Goal: Information Seeking & Learning: Learn about a topic

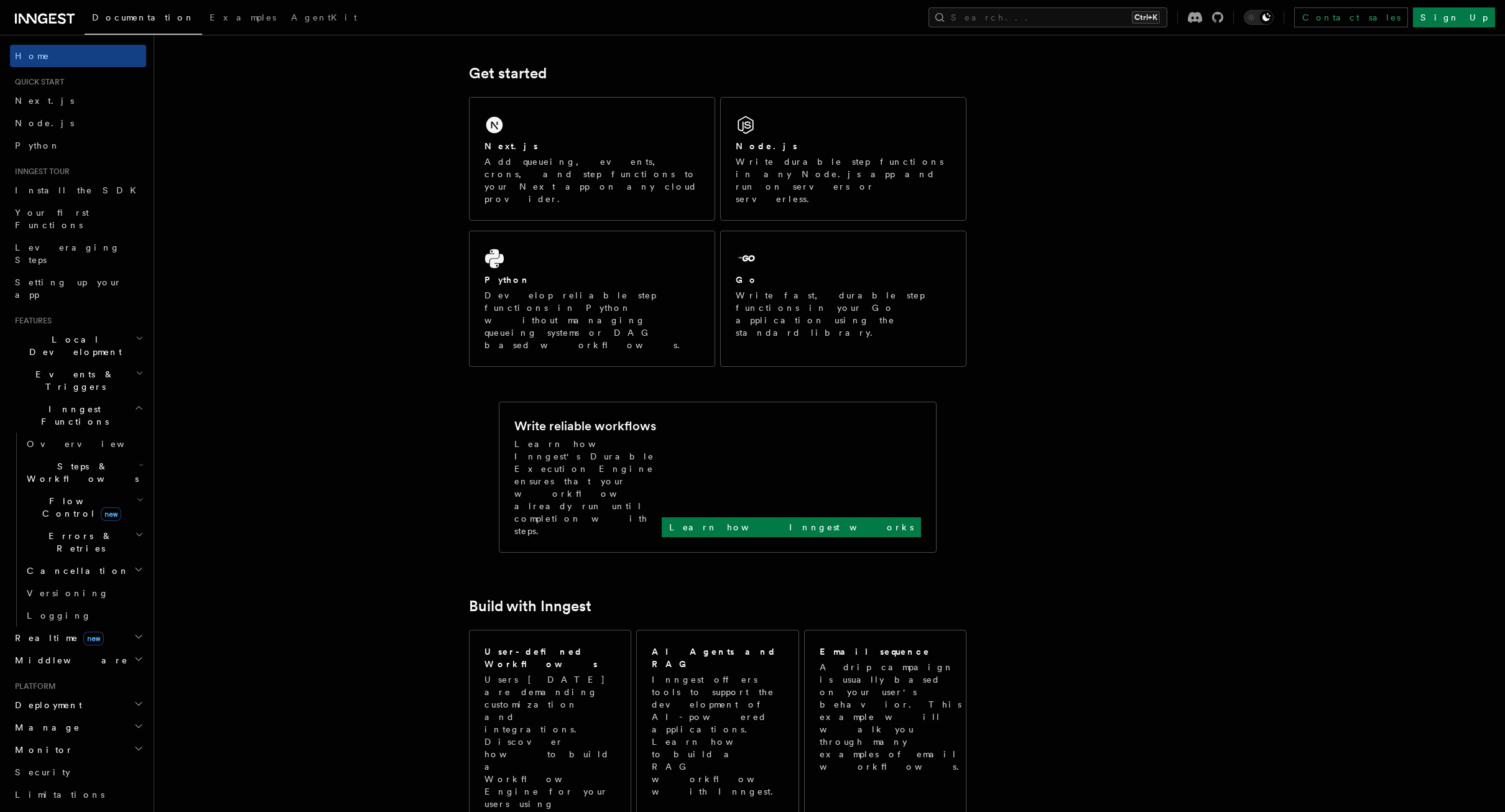
scroll to position [125, 0]
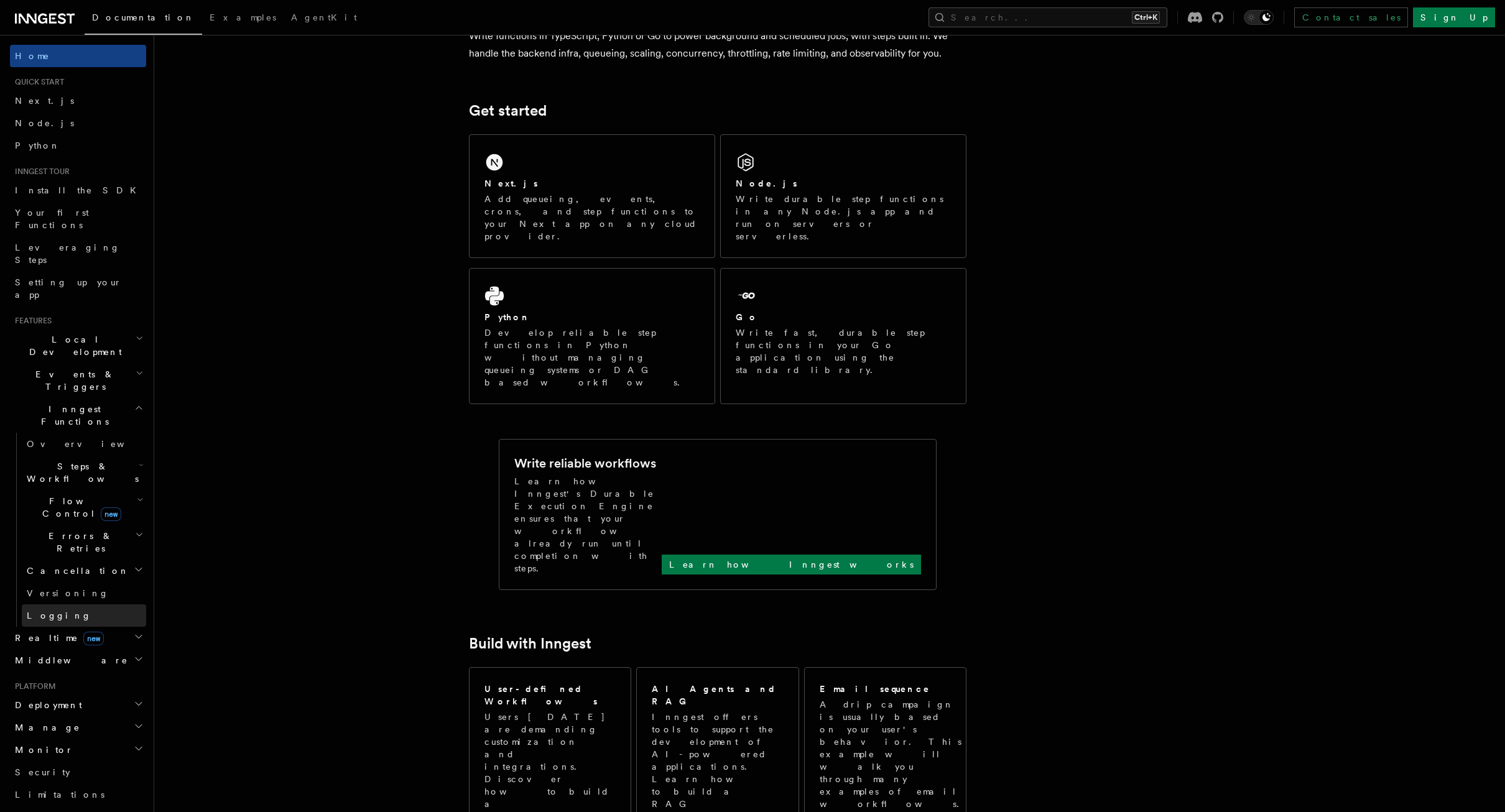
click at [85, 604] on link "Logging" at bounding box center [84, 615] width 125 height 23
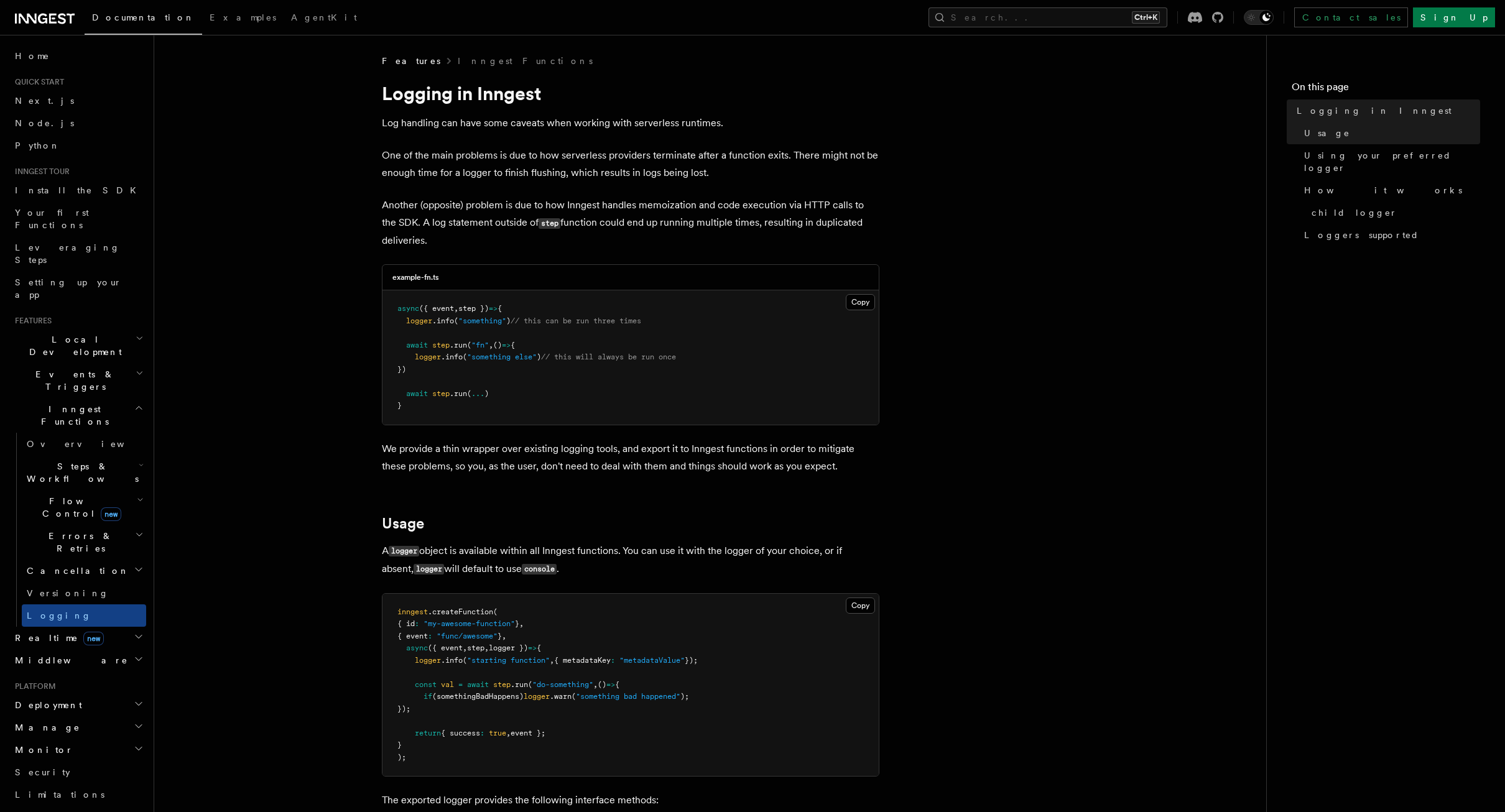
click at [56, 654] on span "Middleware" at bounding box center [68, 660] width 118 height 12
click at [84, 631] on span "new" at bounding box center [94, 638] width 21 height 13
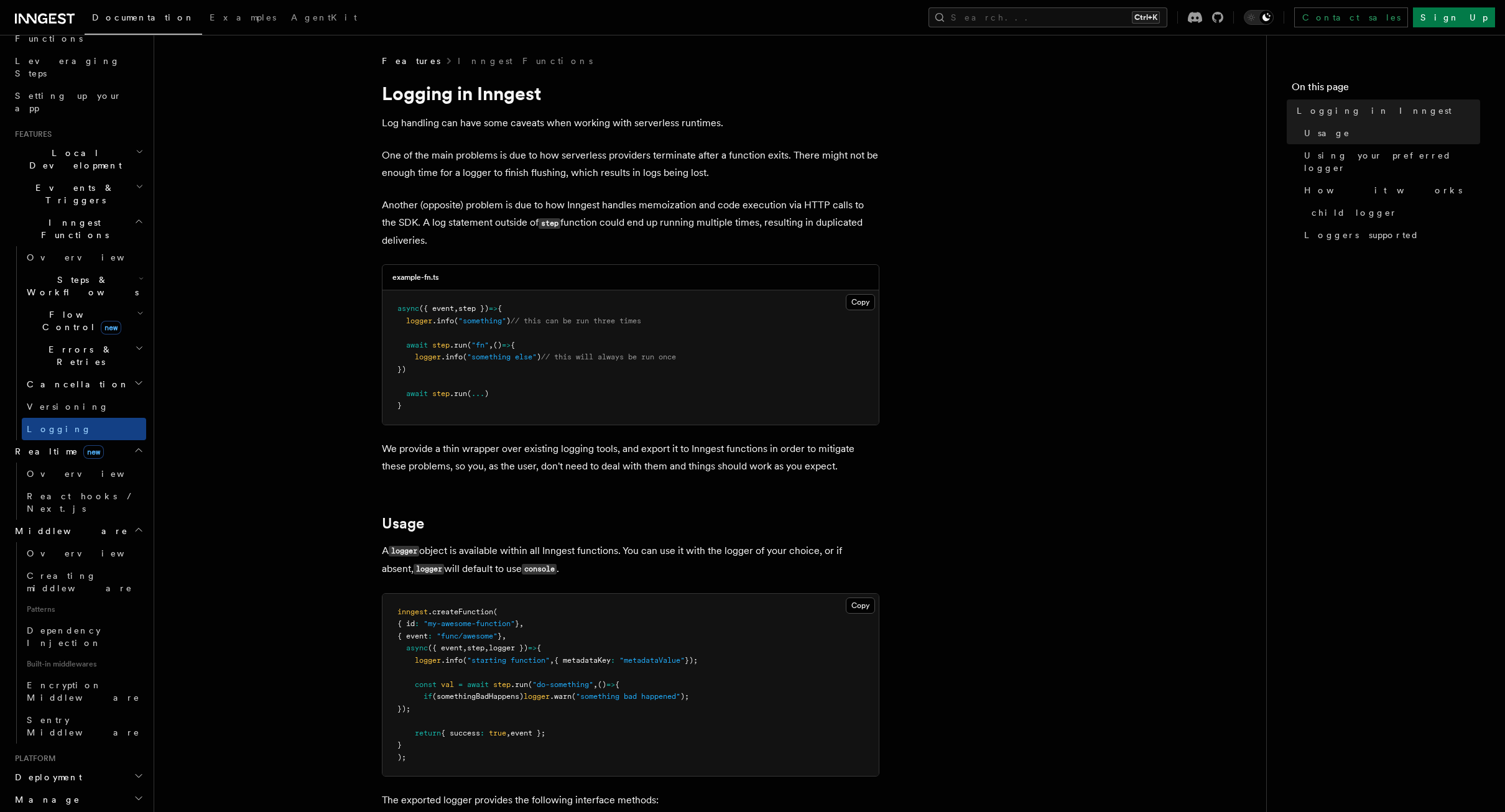
click at [78, 788] on h2 "Manage" at bounding box center [77, 800] width 136 height 23
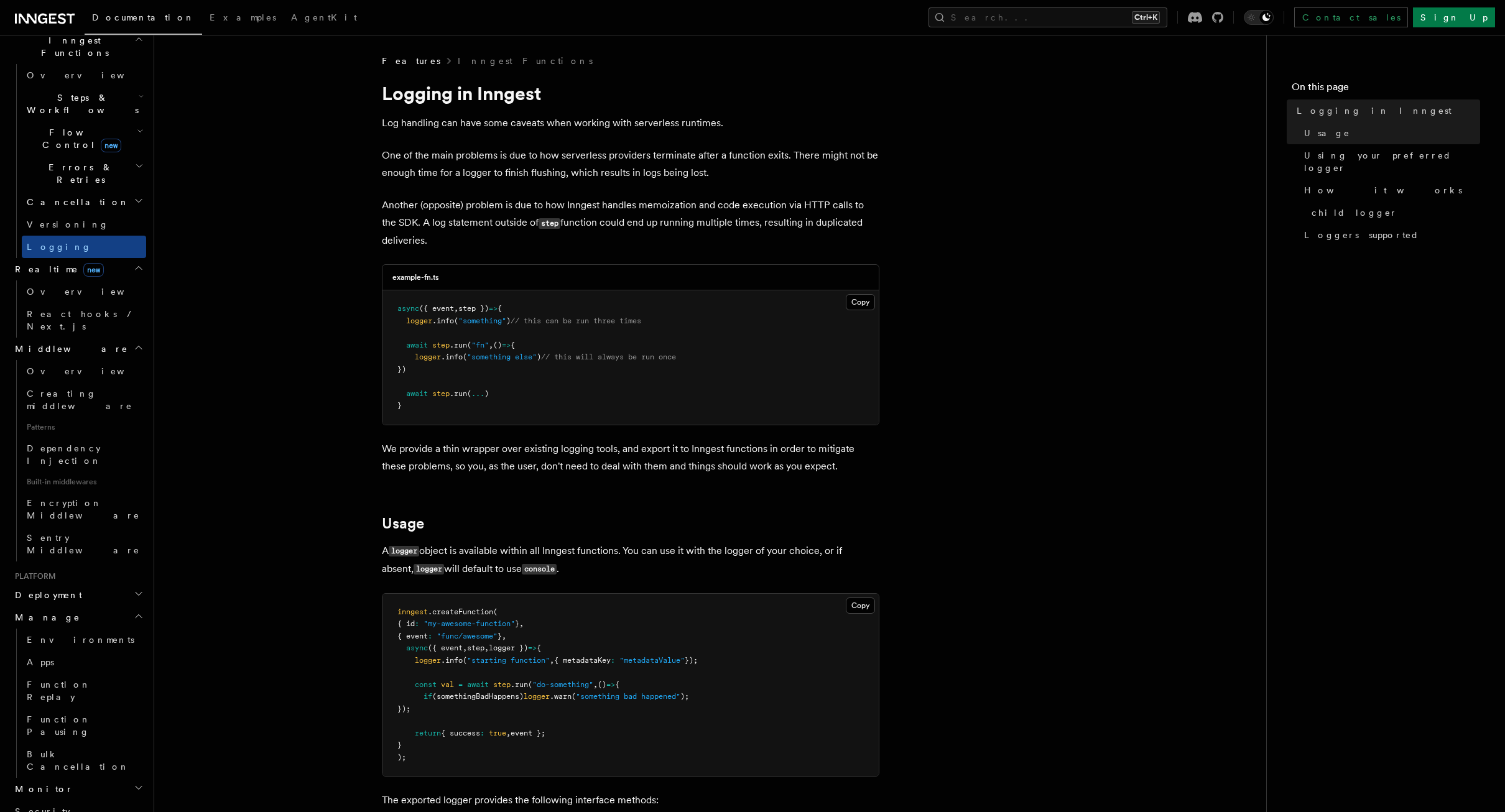
scroll to position [373, 0]
click at [49, 773] on h2 "Monitor" at bounding box center [77, 784] width 136 height 23
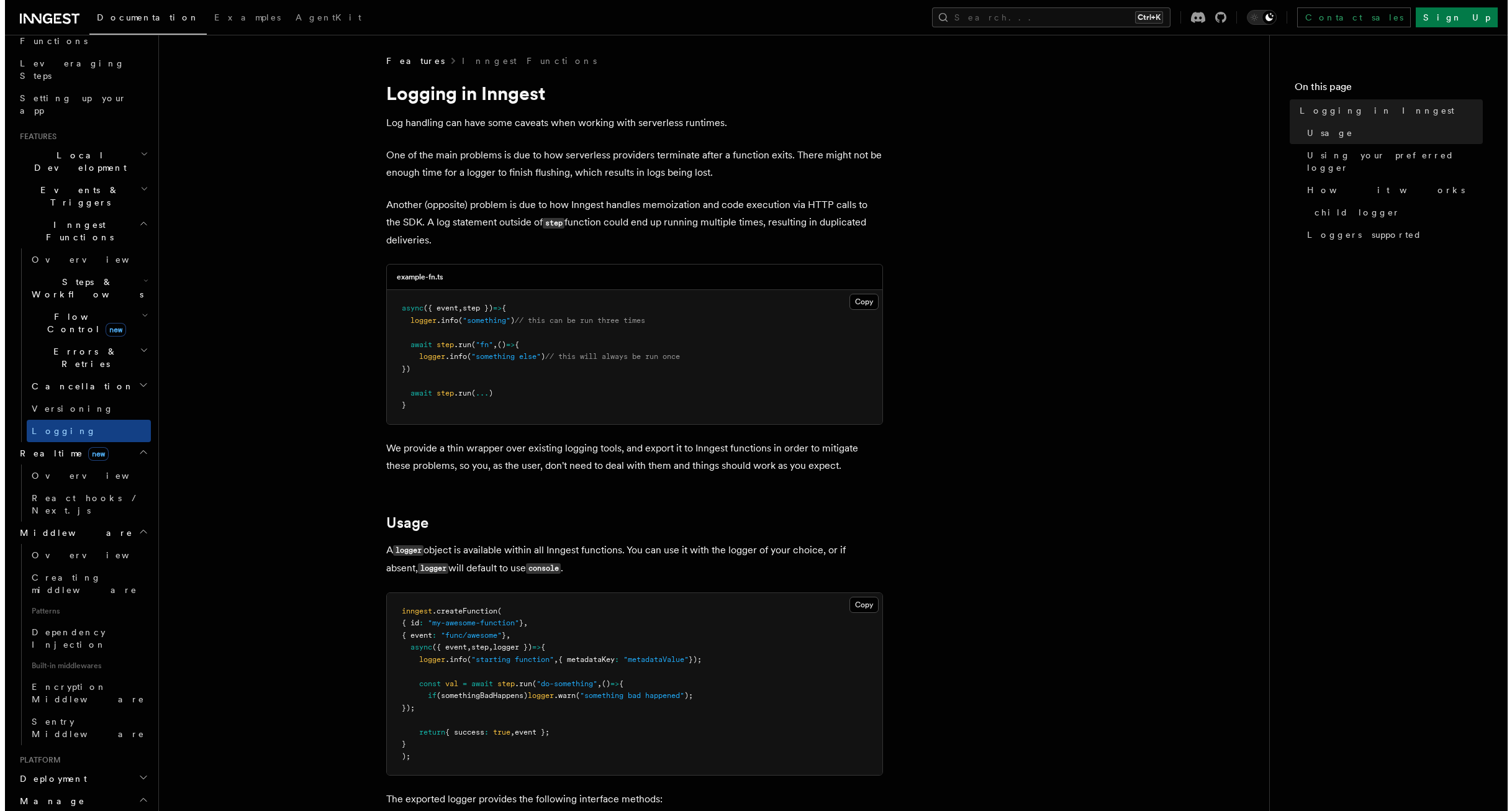
scroll to position [0, 0]
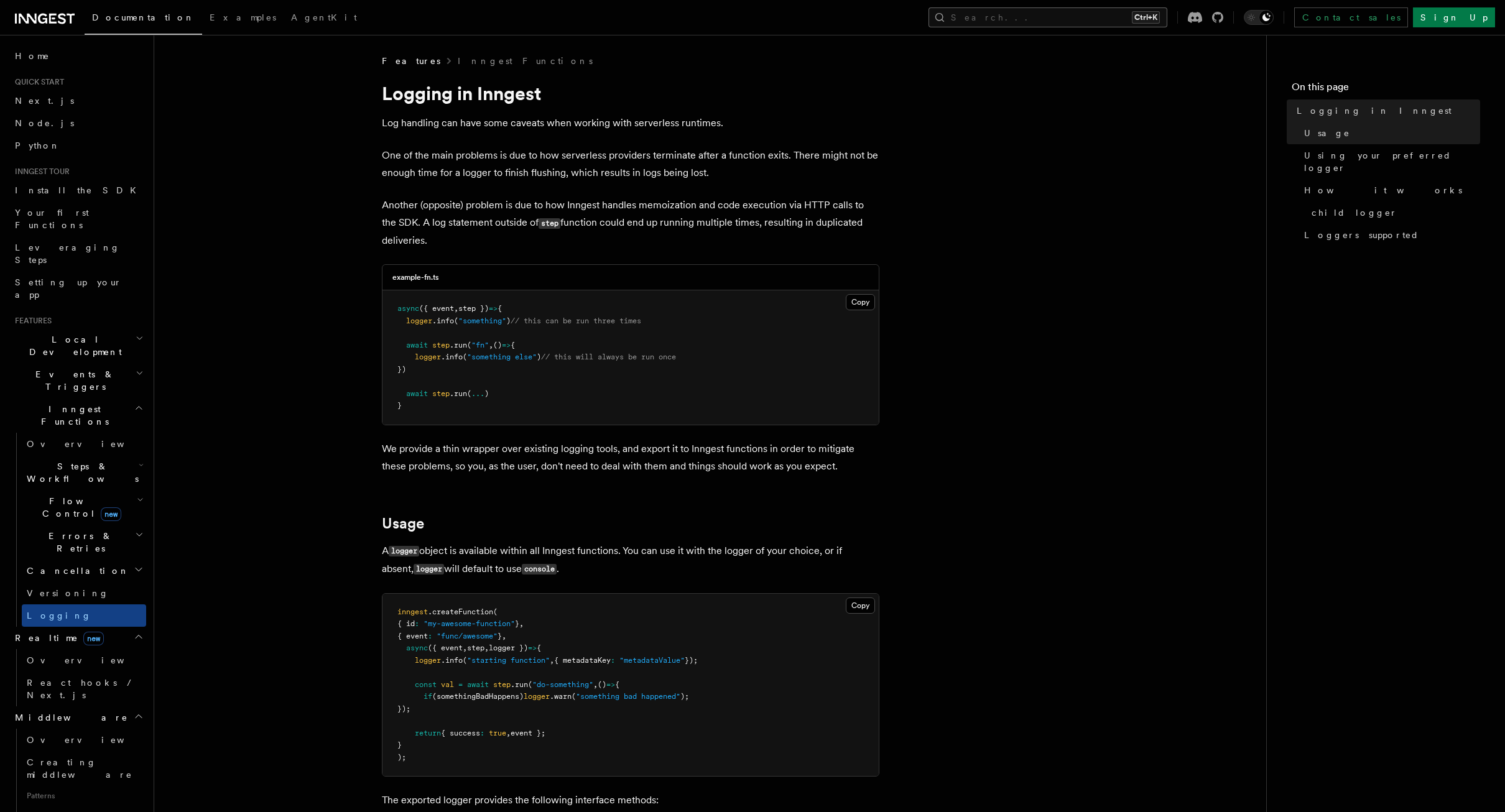
click at [1104, 21] on button "Search... Ctrl+K" at bounding box center [1047, 17] width 239 height 20
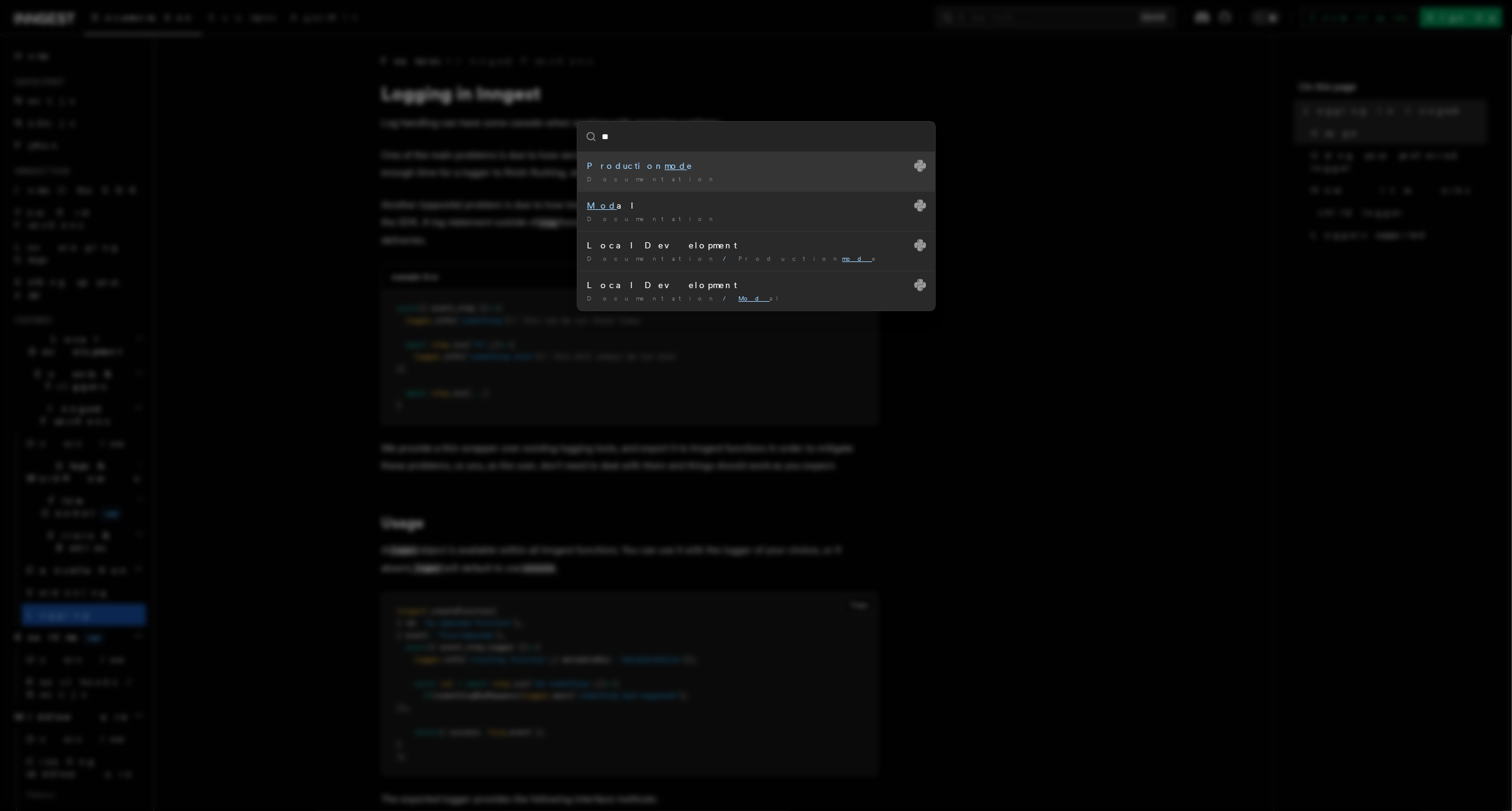
type input "*"
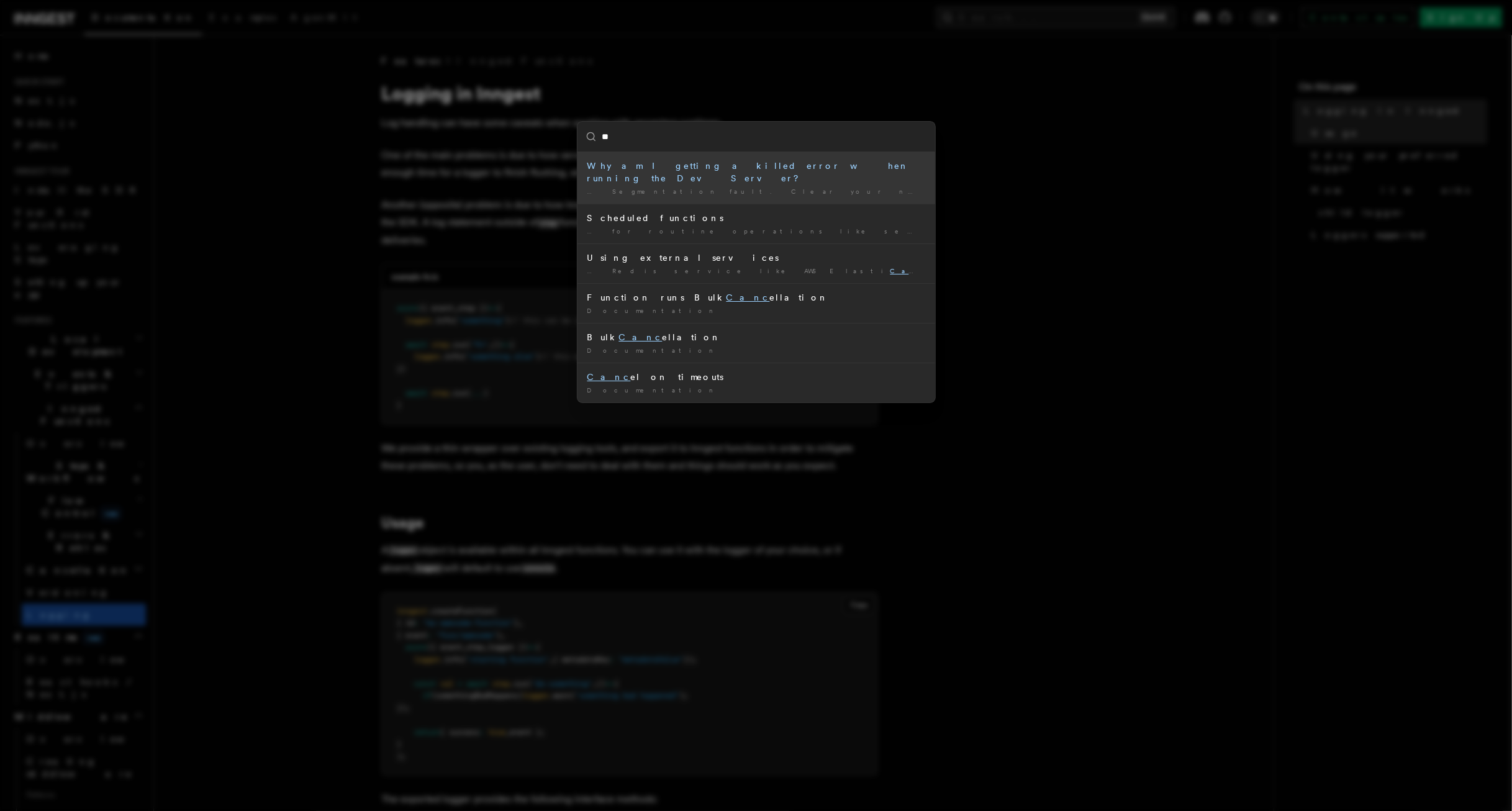
type input "*"
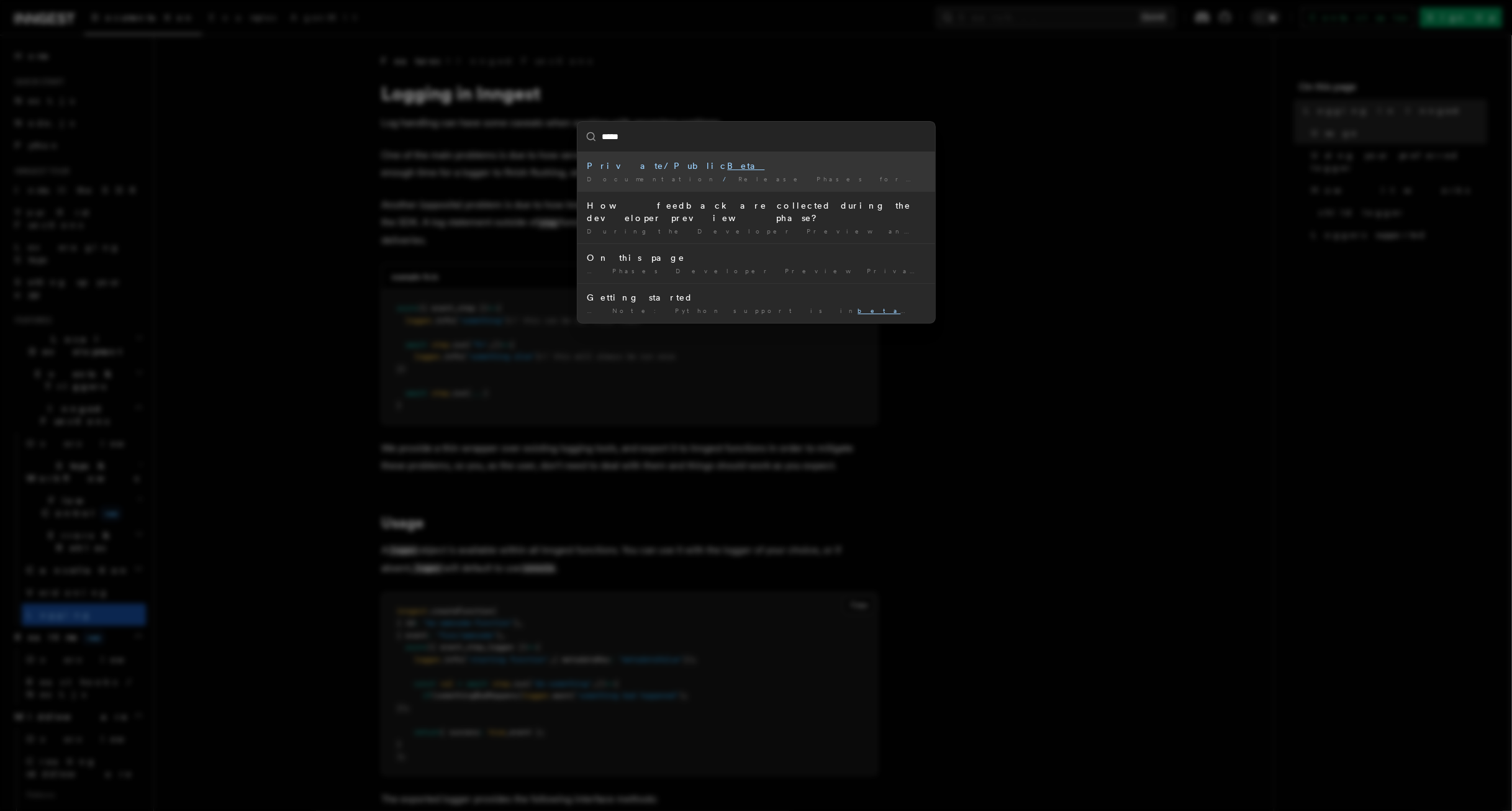
type input "****"
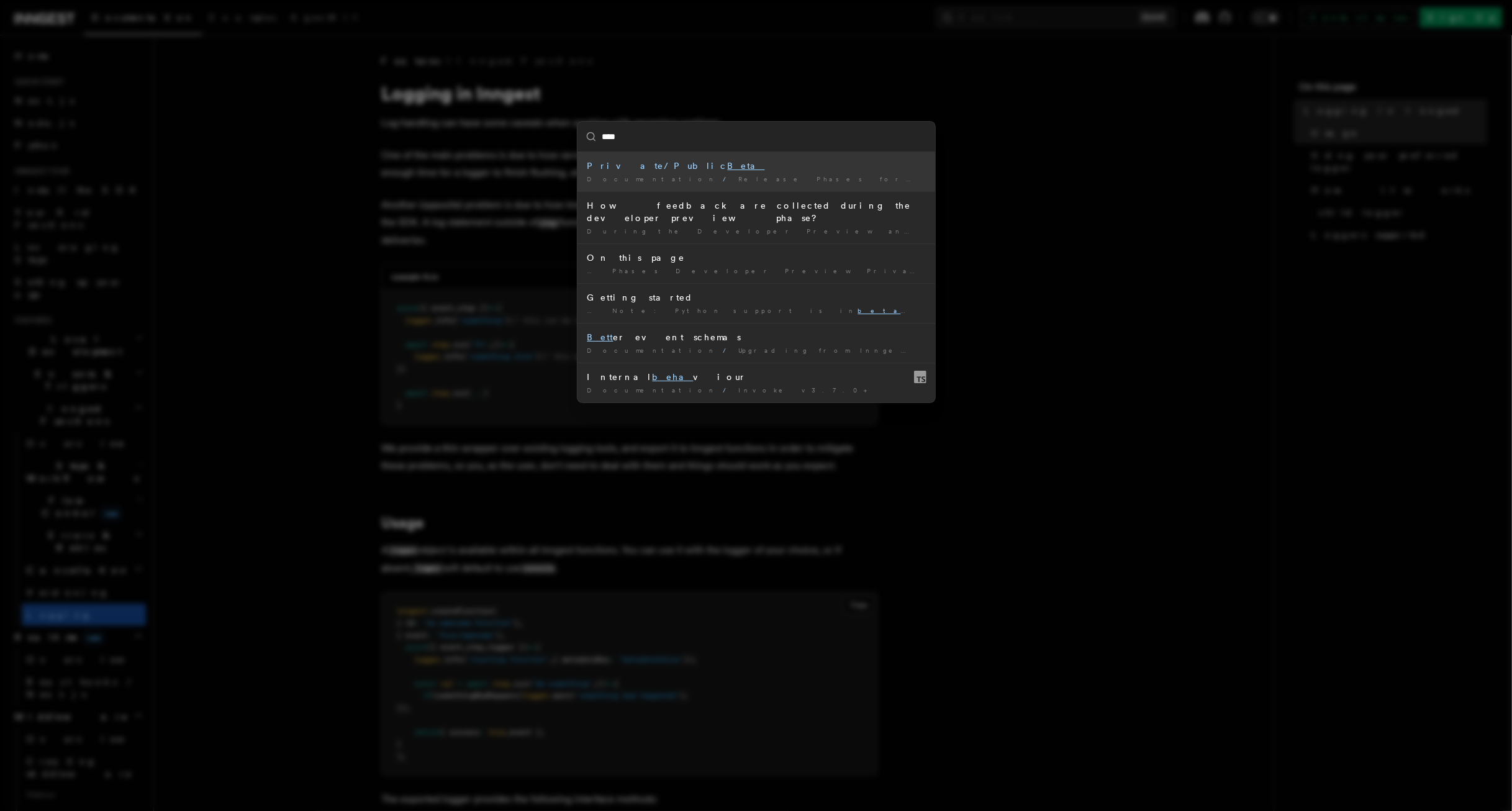
click at [631, 160] on div "Private/Public Beta" at bounding box center [756, 165] width 338 height 12
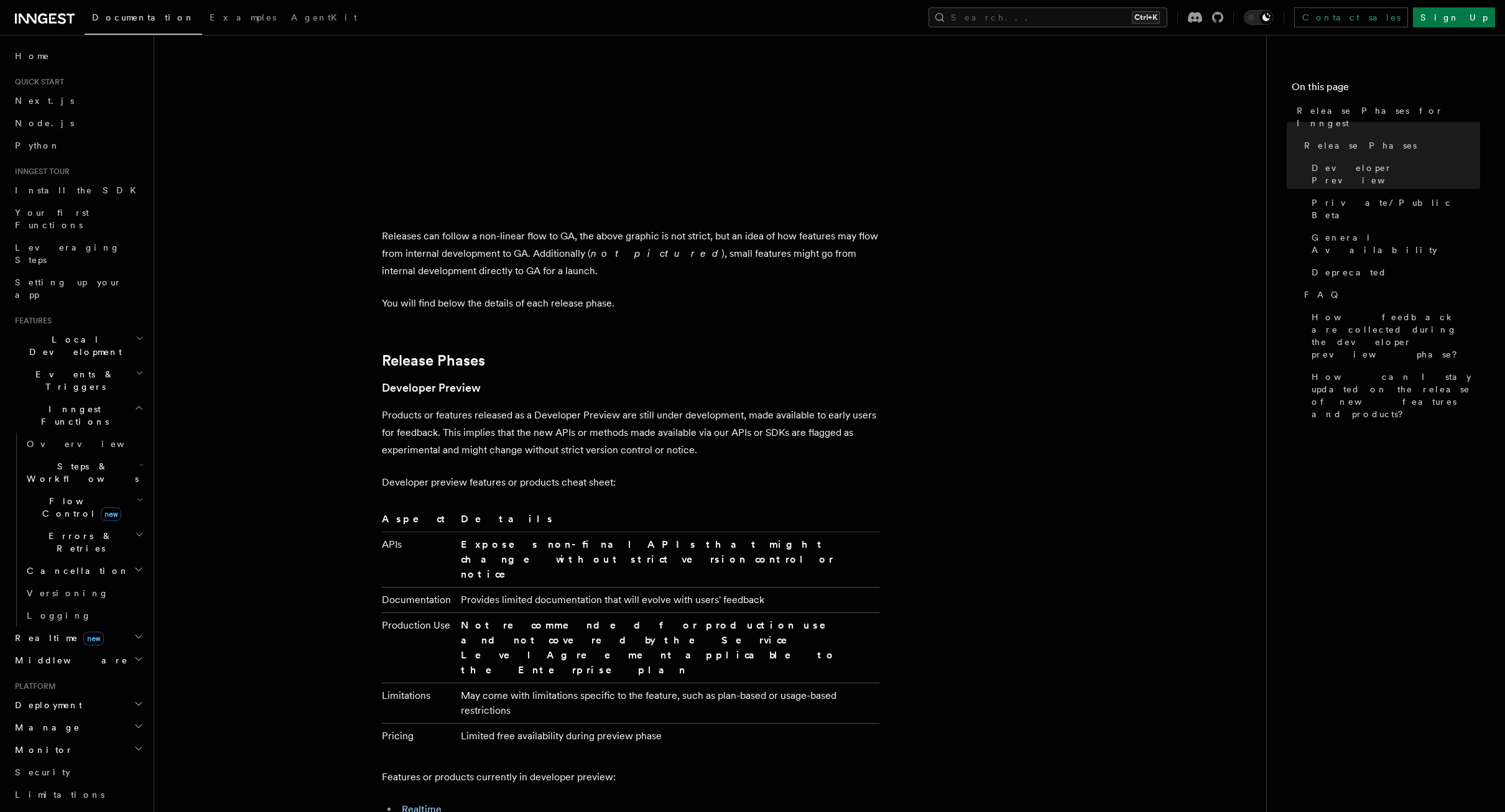
scroll to position [396, 0]
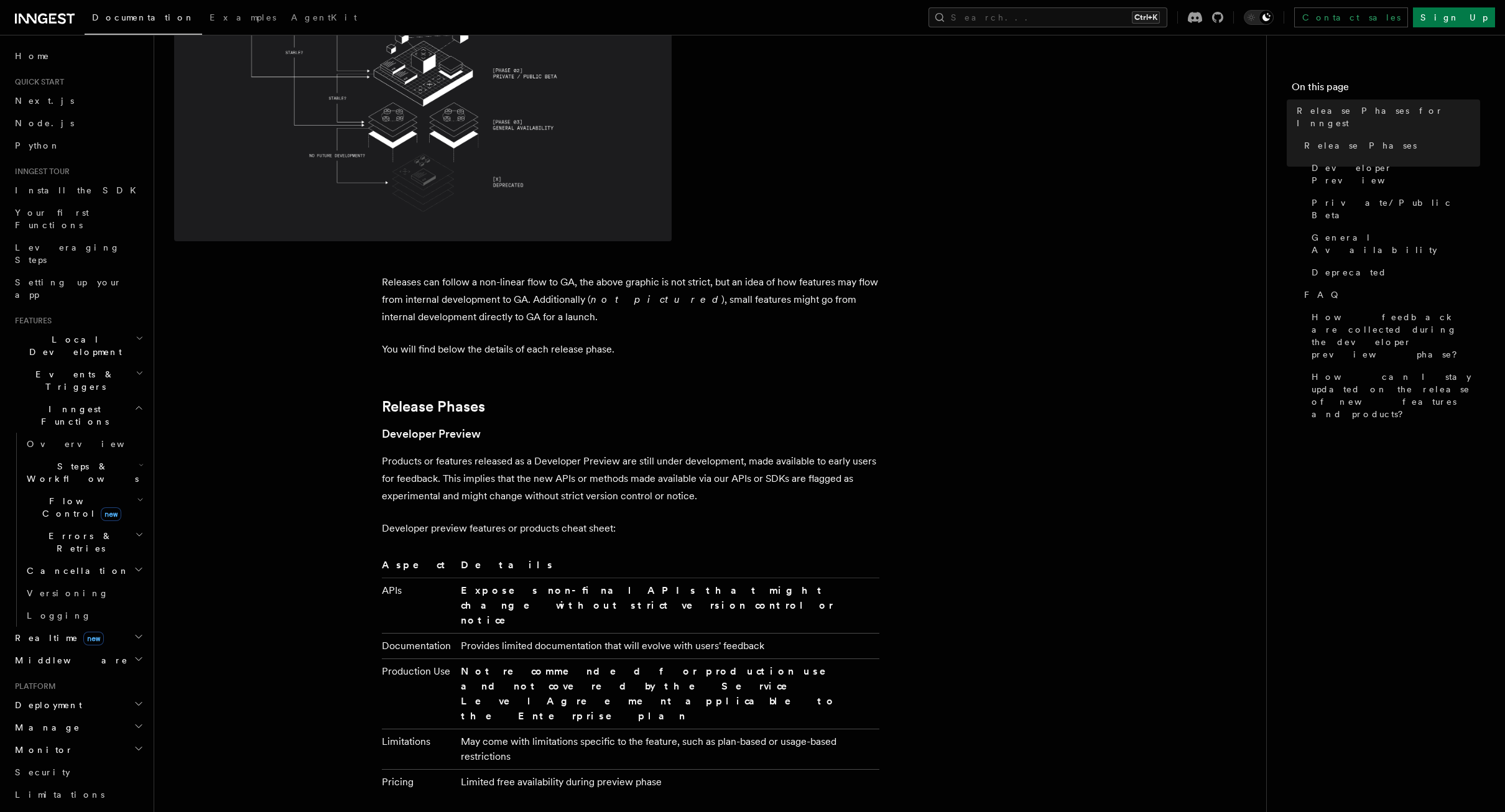
click at [101, 507] on span "new" at bounding box center [111, 513] width 21 height 13
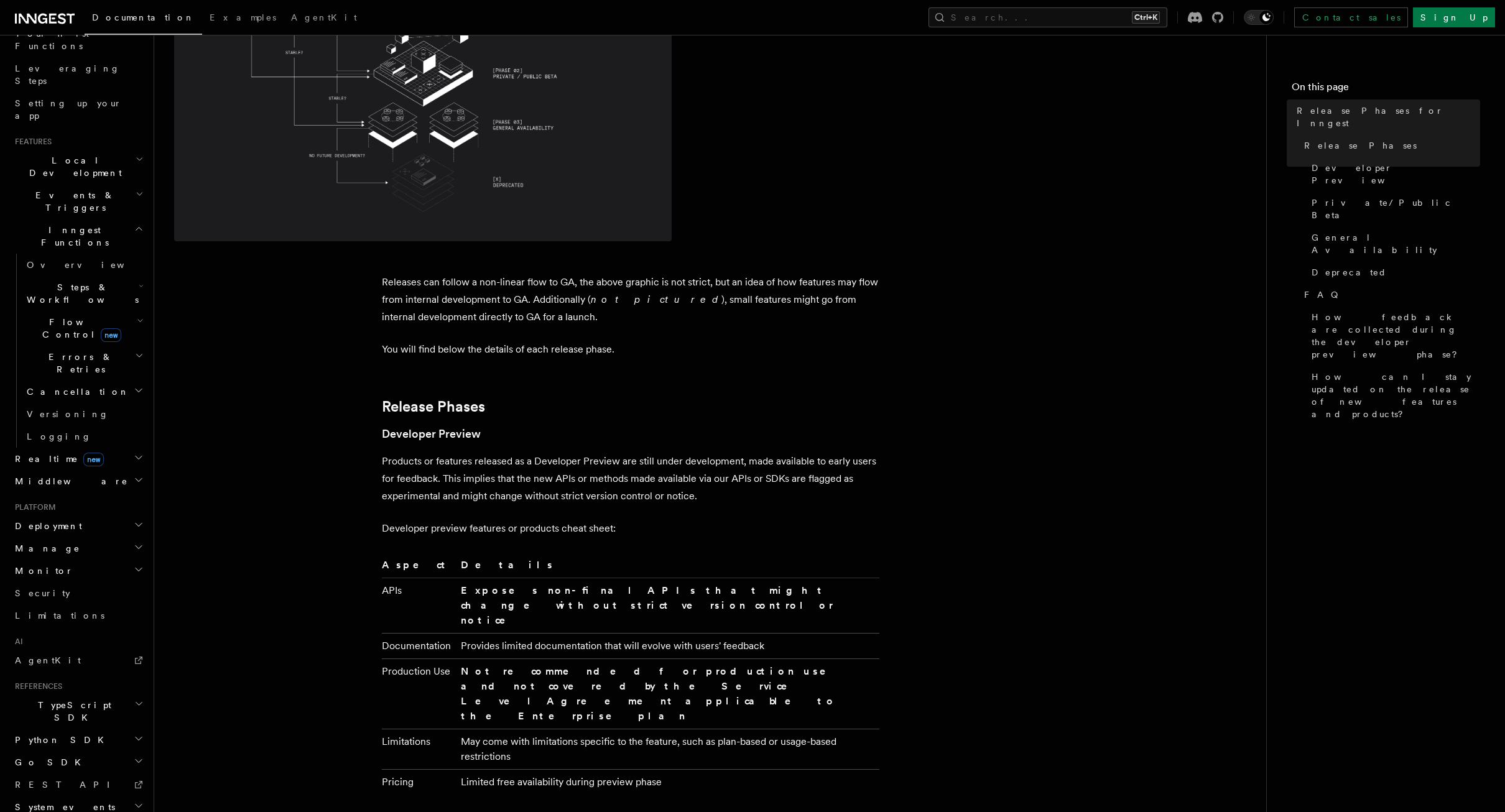
scroll to position [183, 0]
click at [85, 444] on h2 "Realtime new" at bounding box center [77, 455] width 136 height 23
click at [73, 523] on h2 "Middleware" at bounding box center [77, 534] width 136 height 23
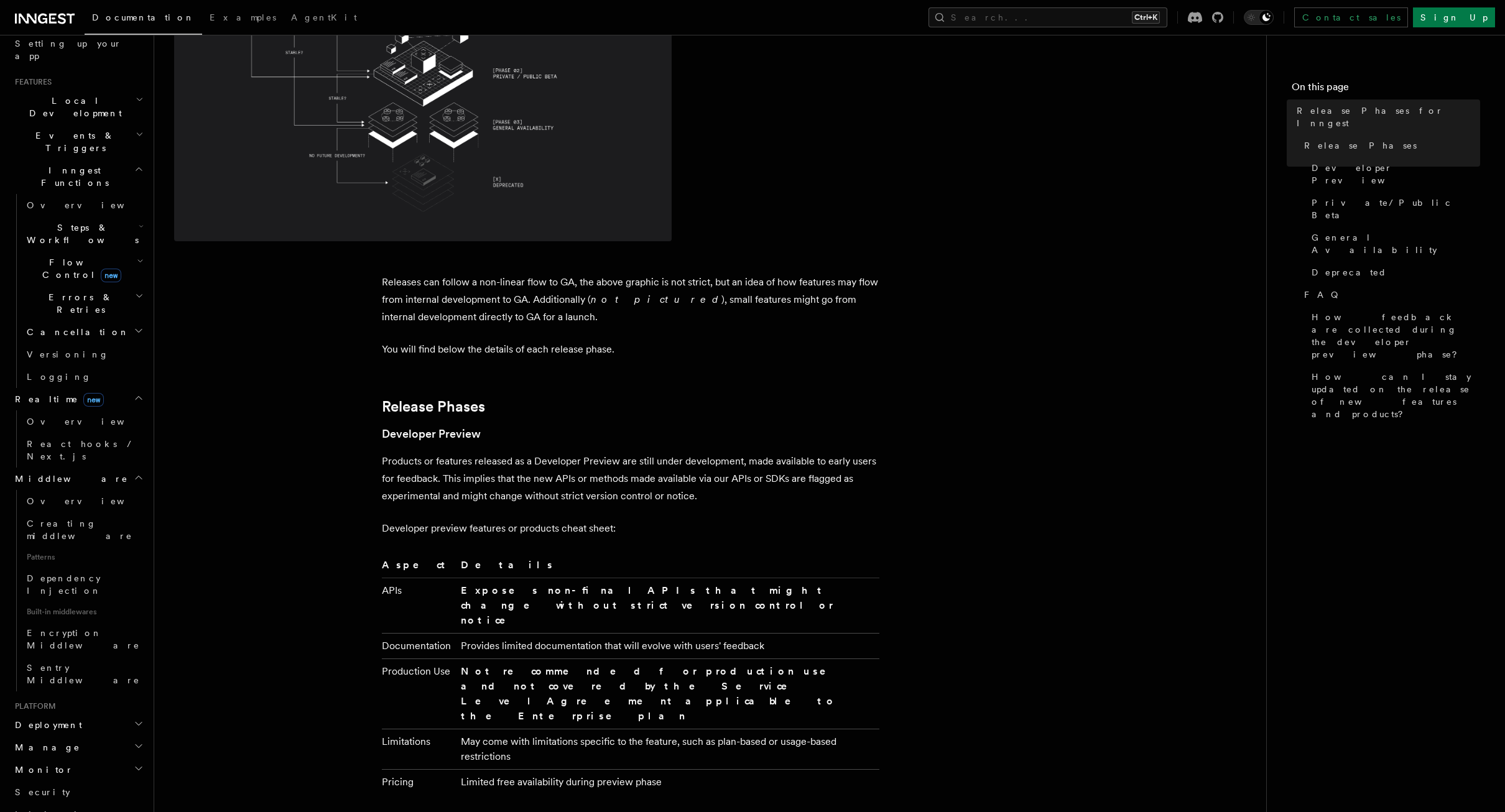
scroll to position [369, 0]
click at [93, 583] on h2 "Deployment" at bounding box center [77, 594] width 136 height 23
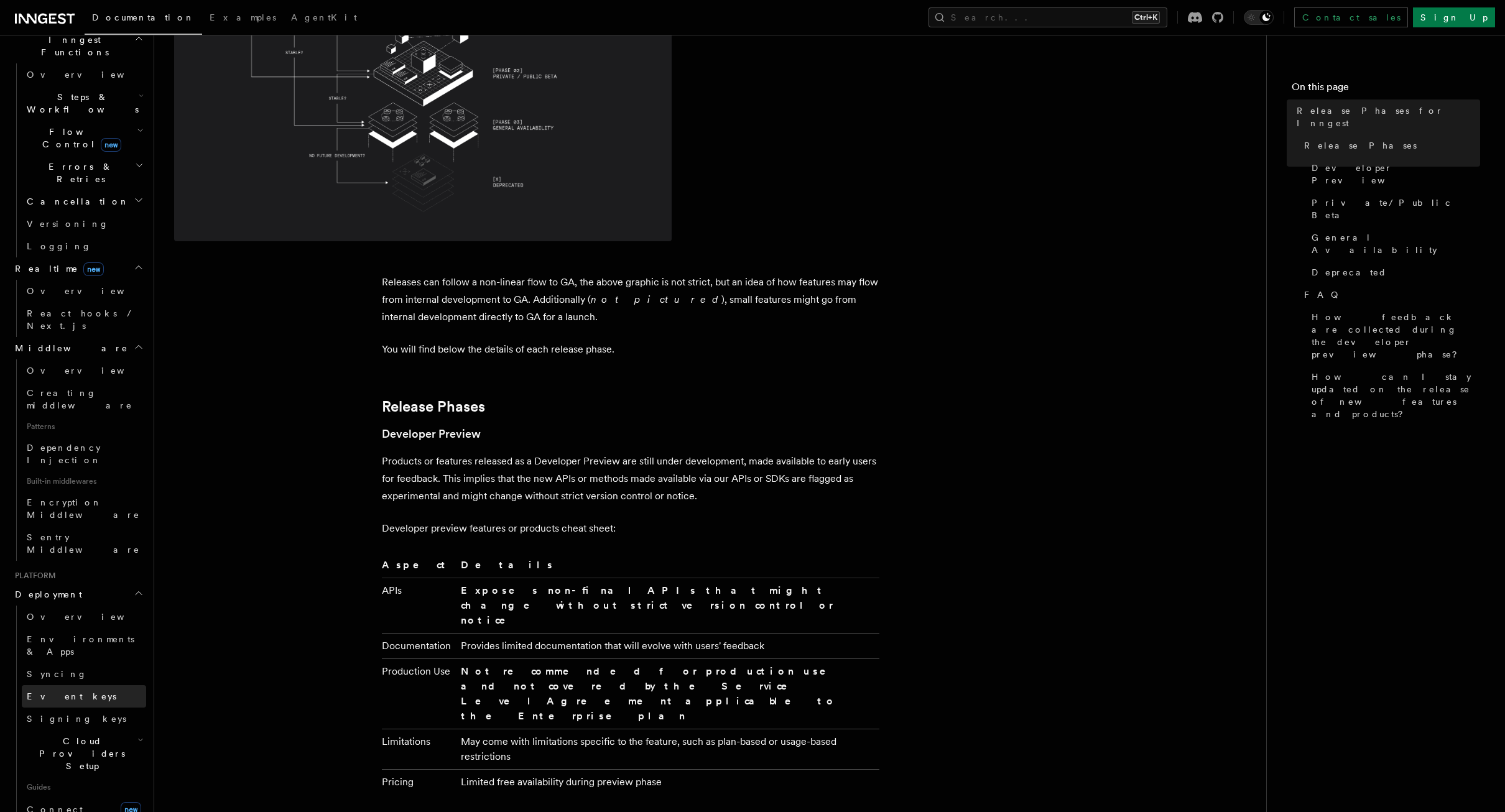
scroll to position [580, 0]
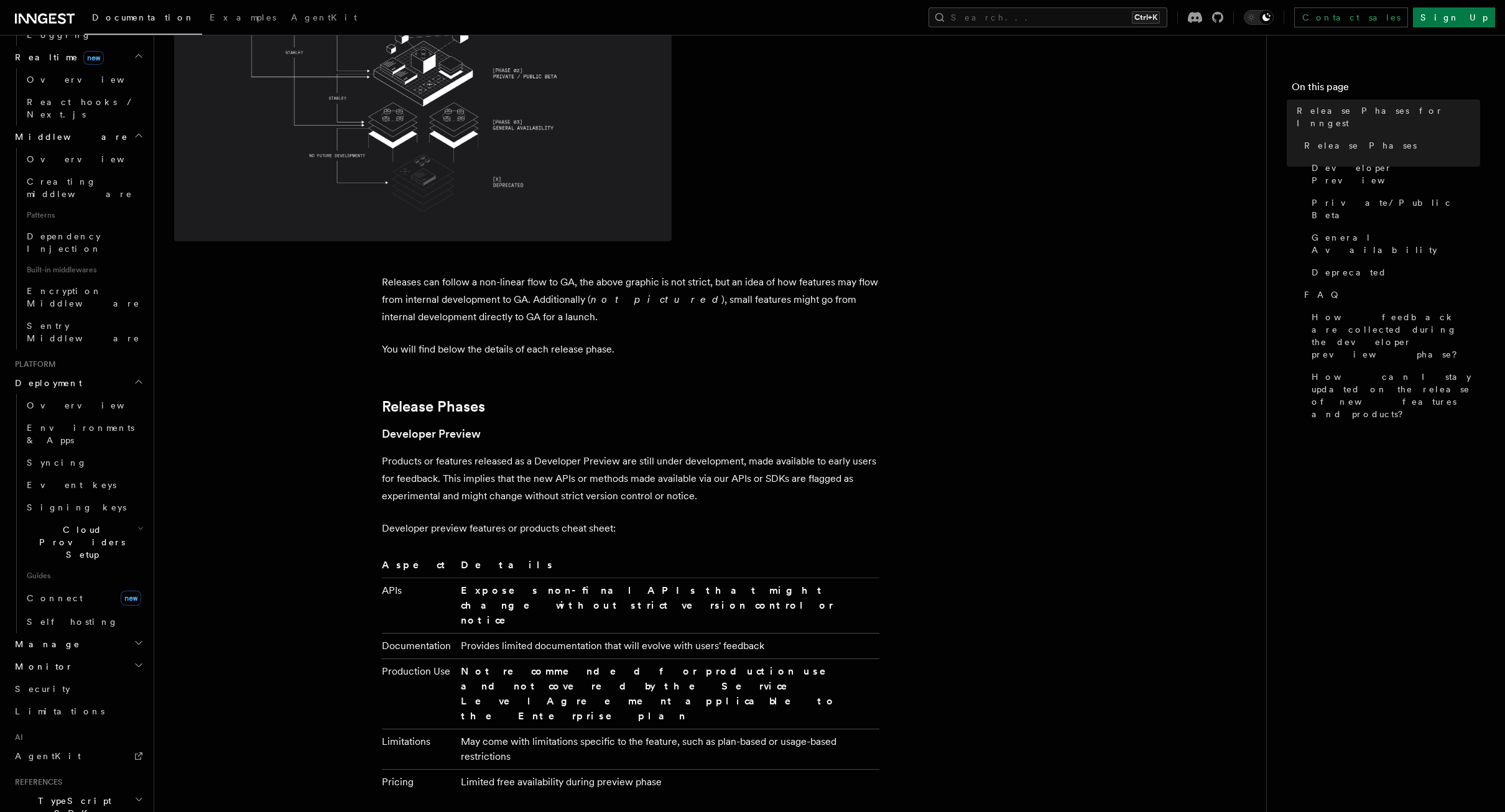
click at [96, 632] on h2 "Manage" at bounding box center [77, 644] width 136 height 23
click at [100, 692] on h2 "Monitor" at bounding box center [77, 704] width 136 height 23
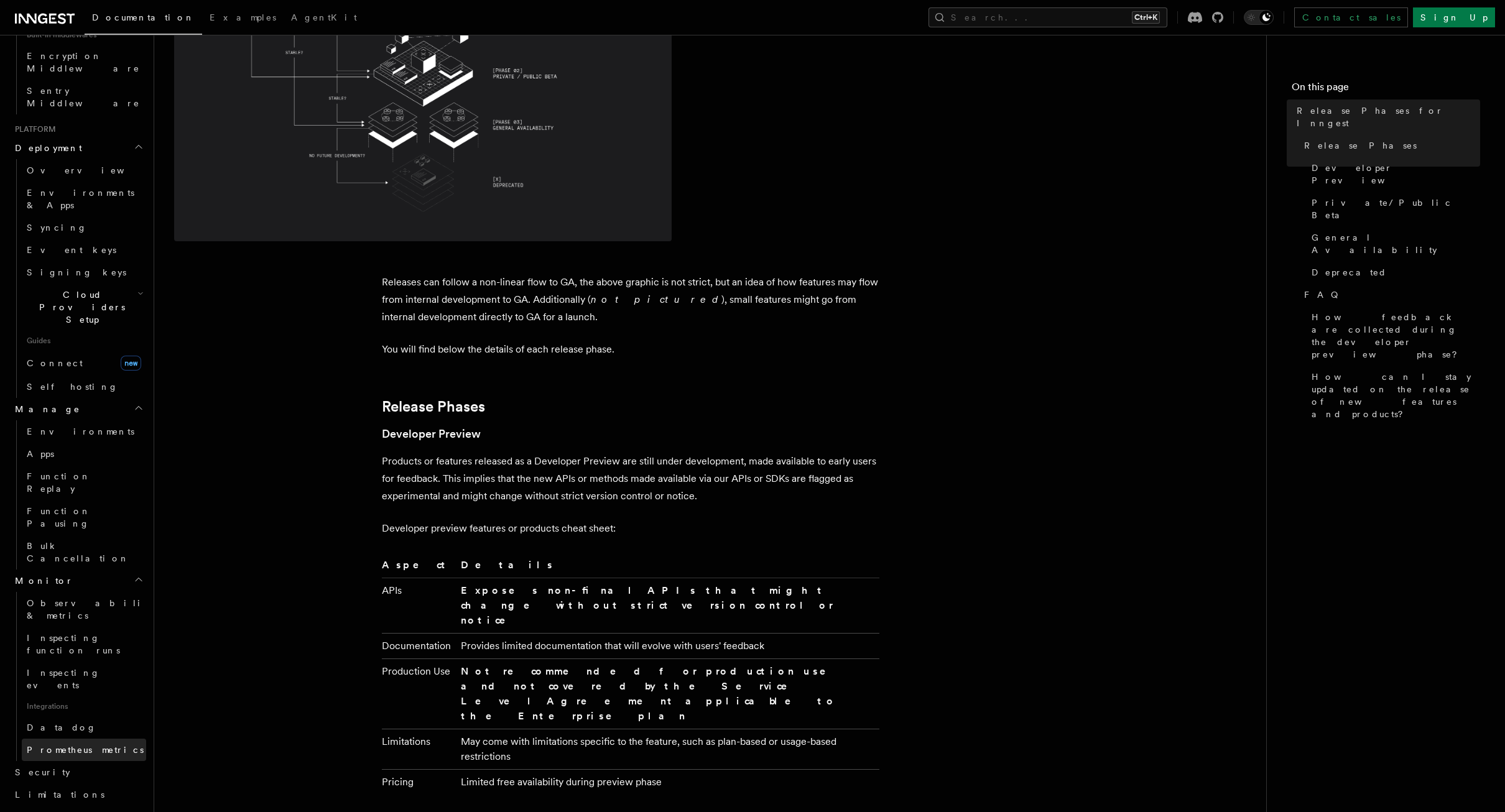
scroll to position [824, 0]
click at [71, 752] on link "Security" at bounding box center [77, 764] width 136 height 23
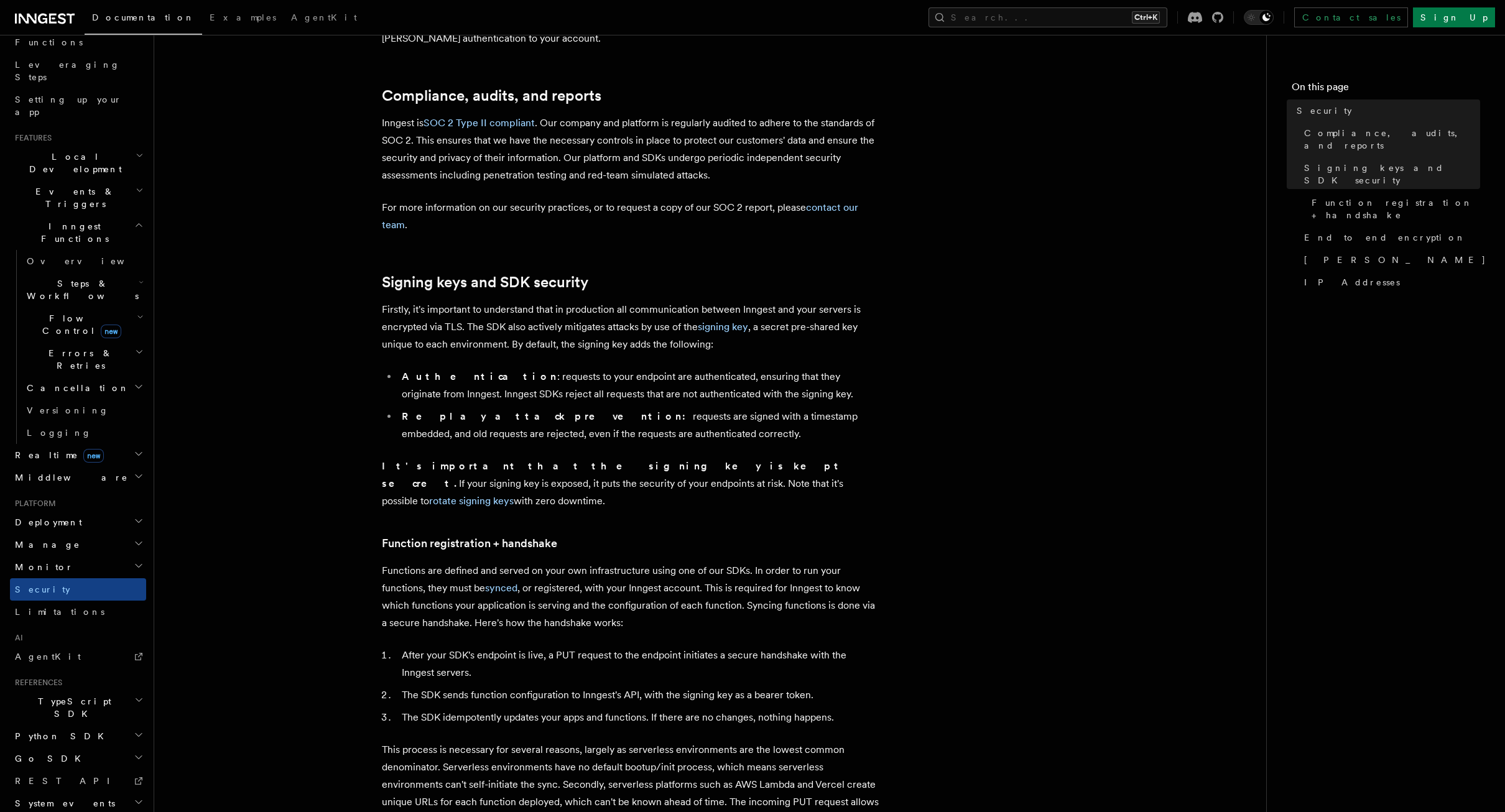
scroll to position [125, 0]
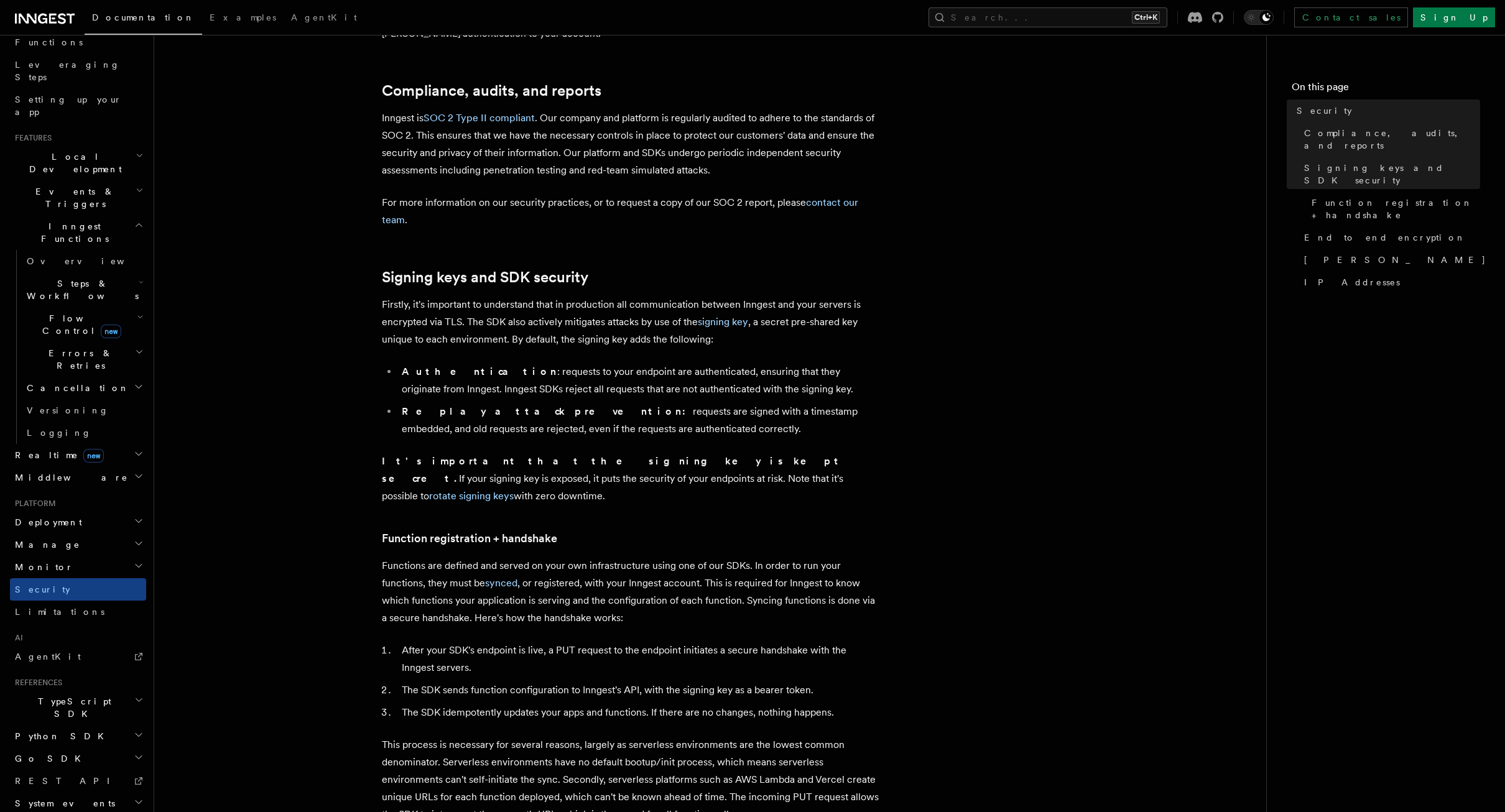
click at [61, 695] on span "TypeScript SDK" at bounding box center [71, 707] width 125 height 25
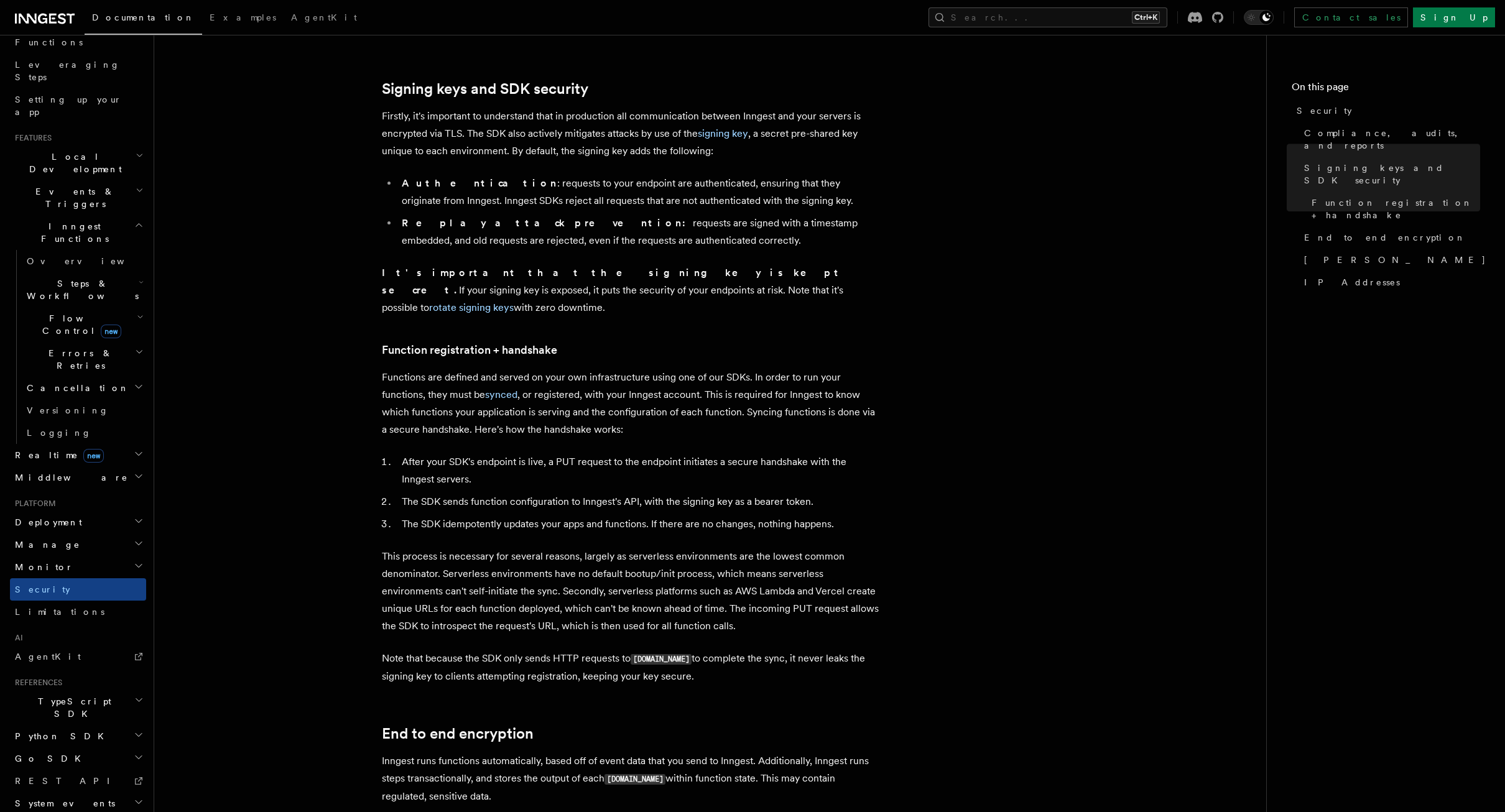
scroll to position [311, 0]
click at [1254, 15] on icon "Toggle dark mode" at bounding box center [1250, 17] width 7 height 7
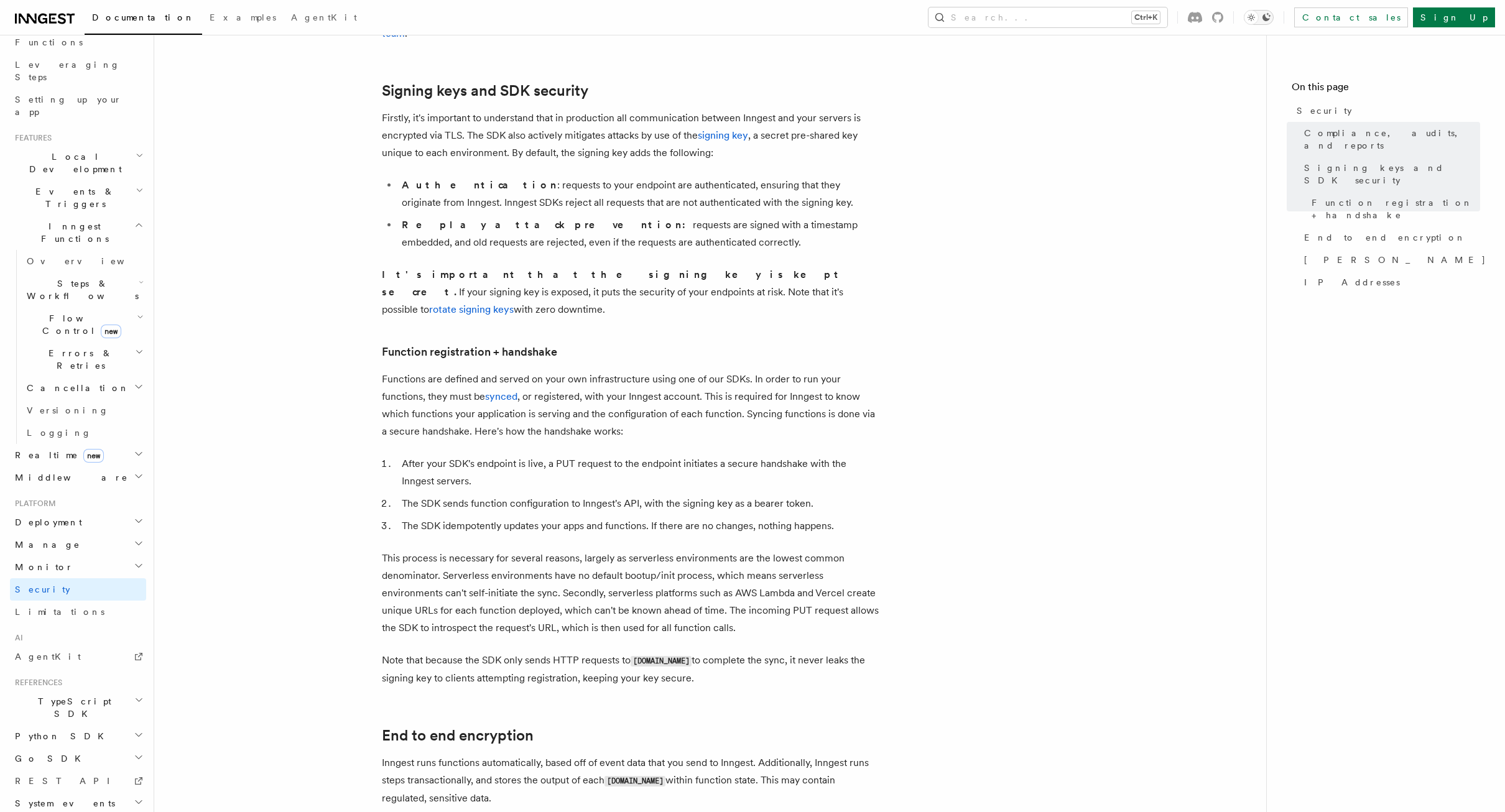
click at [1258, 23] on icon "Toggle dark mode" at bounding box center [1251, 17] width 12 height 12
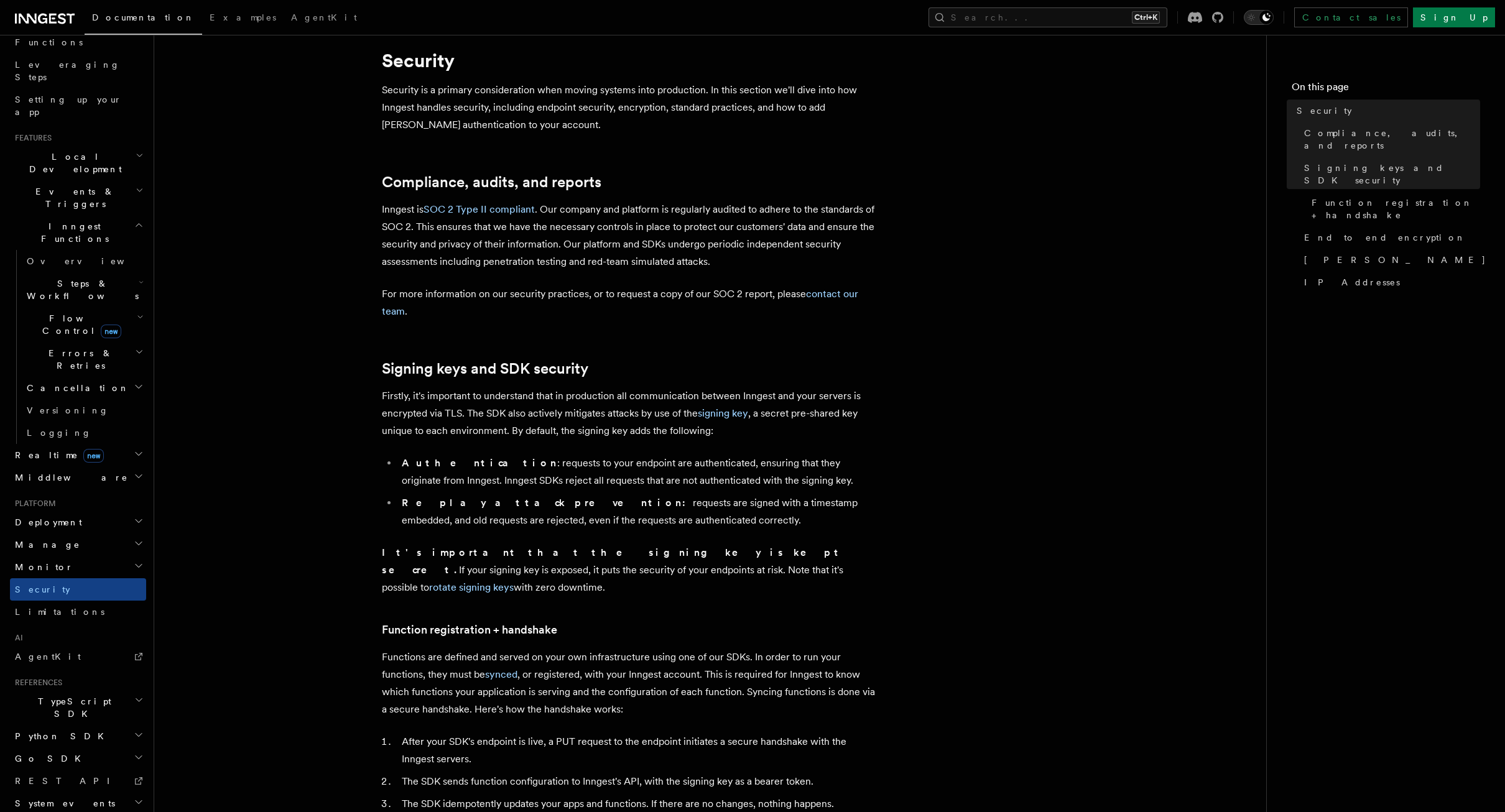
scroll to position [0, 0]
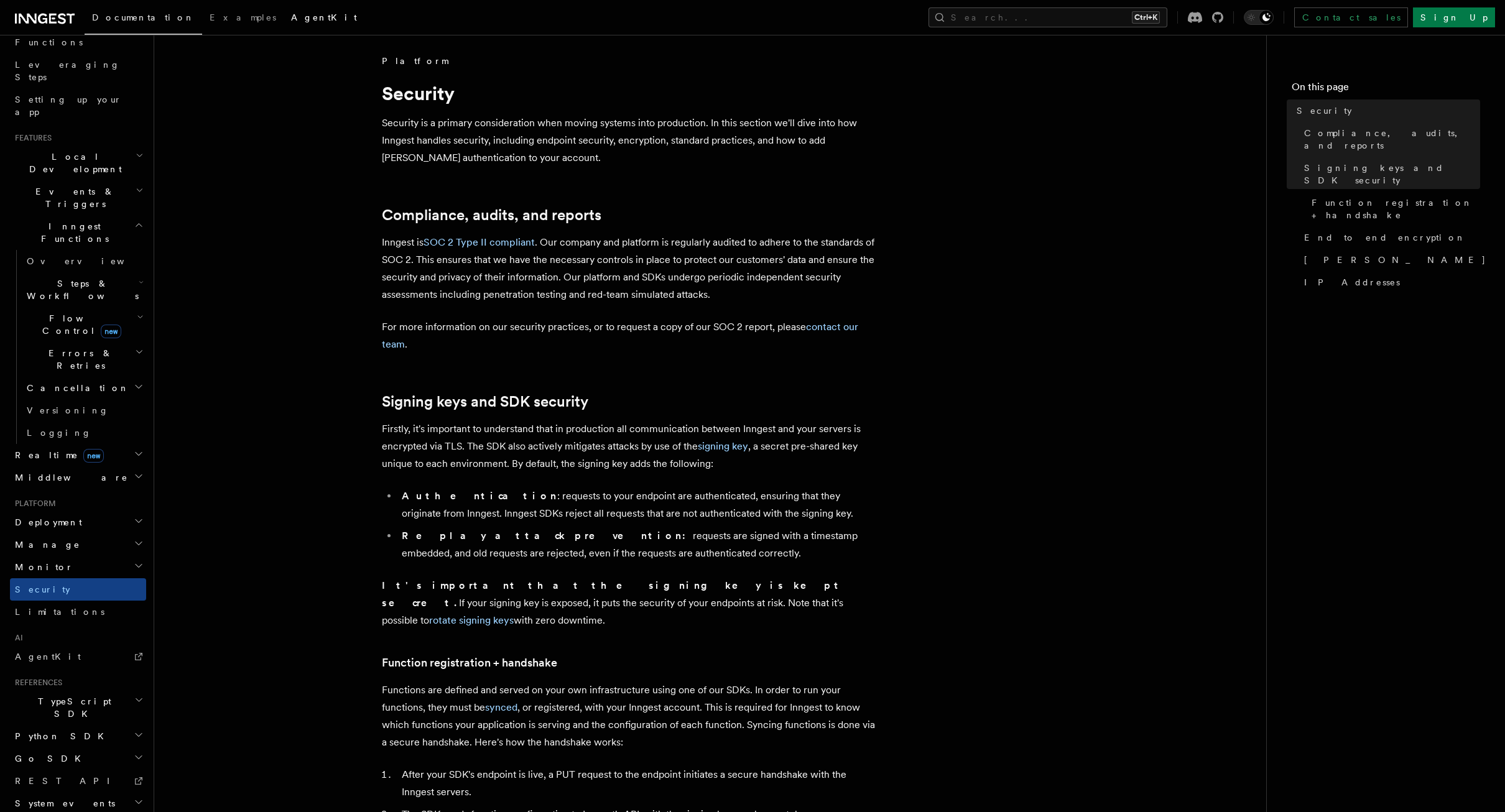
click at [283, 26] on link "AgentKit" at bounding box center [323, 18] width 81 height 29
